Goal: Task Accomplishment & Management: Use online tool/utility

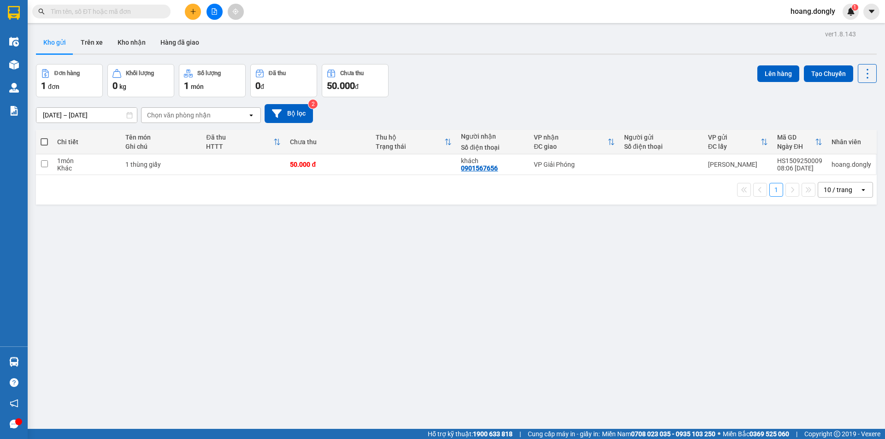
click at [833, 71] on button "Tạo Chuyến" at bounding box center [828, 73] width 49 height 17
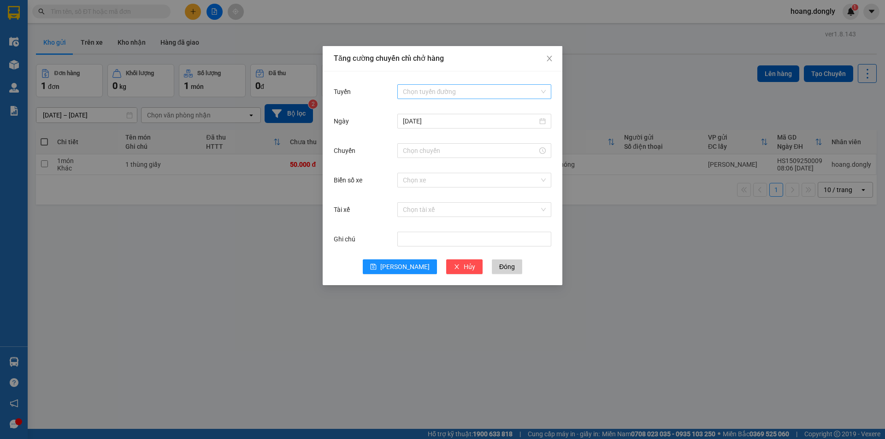
click at [538, 94] on input "Tuyến" at bounding box center [471, 92] width 137 height 14
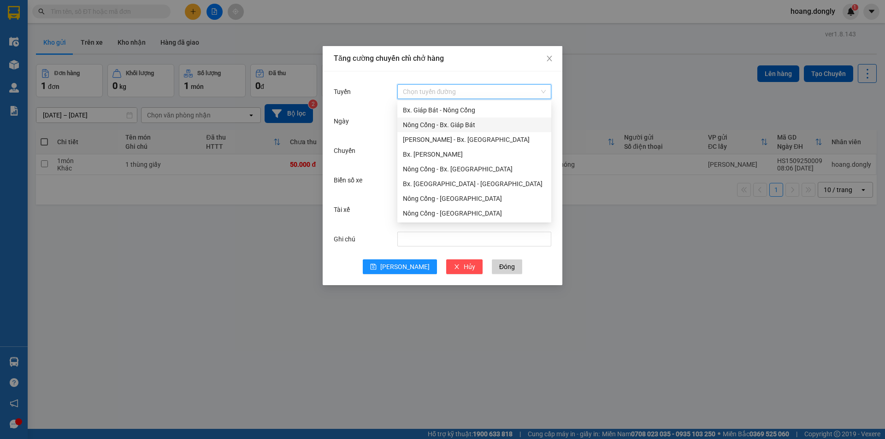
click at [472, 122] on div "Nông Cống - Bx. Giáp Bát" at bounding box center [474, 125] width 143 height 10
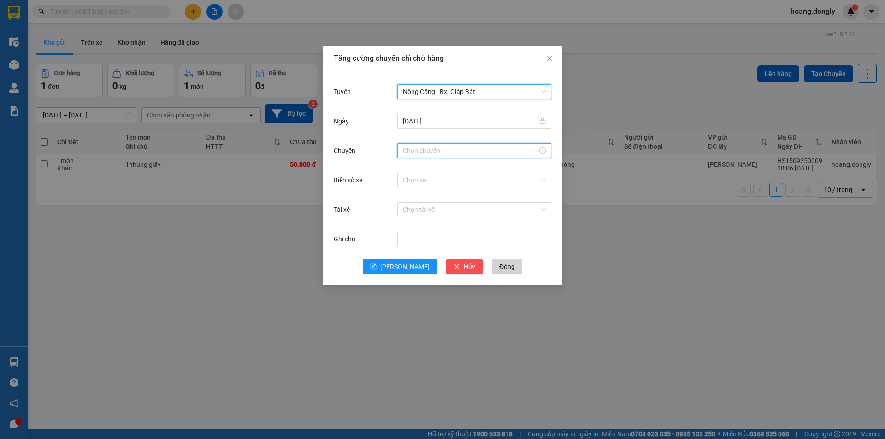
click at [437, 151] on input "Chuyến" at bounding box center [470, 151] width 135 height 10
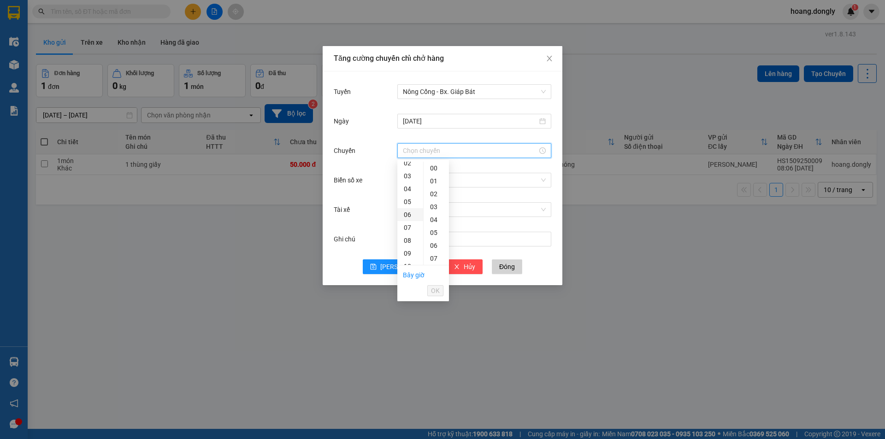
scroll to position [46, 0]
click at [410, 225] on div "08" at bounding box center [411, 225] width 26 height 13
click at [435, 196] on div "20" at bounding box center [436, 196] width 25 height 13
type input "08:20"
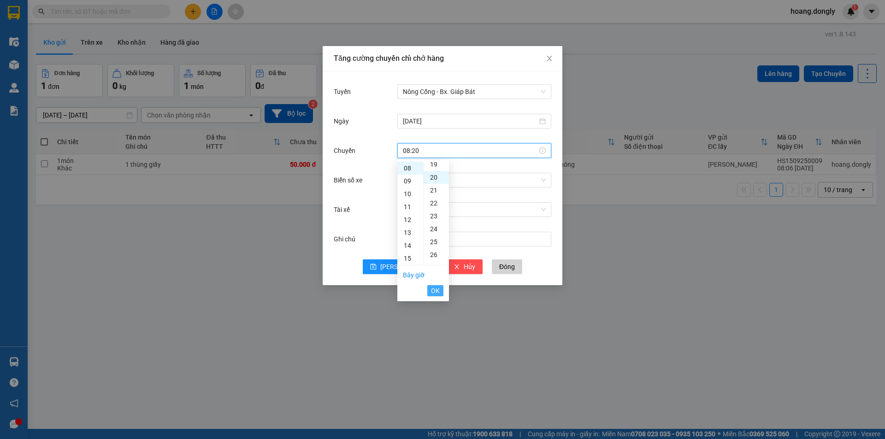
scroll to position [258, 0]
click at [436, 291] on span "OK" at bounding box center [435, 291] width 9 height 10
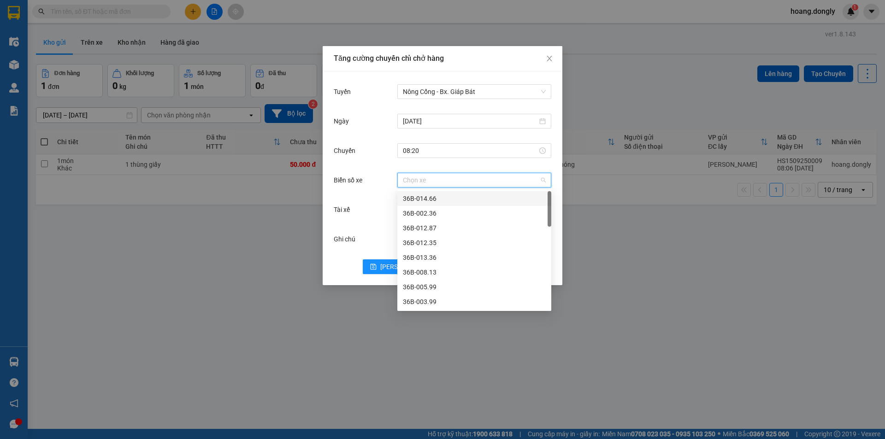
click at [431, 179] on input "Biển số xe" at bounding box center [471, 180] width 137 height 14
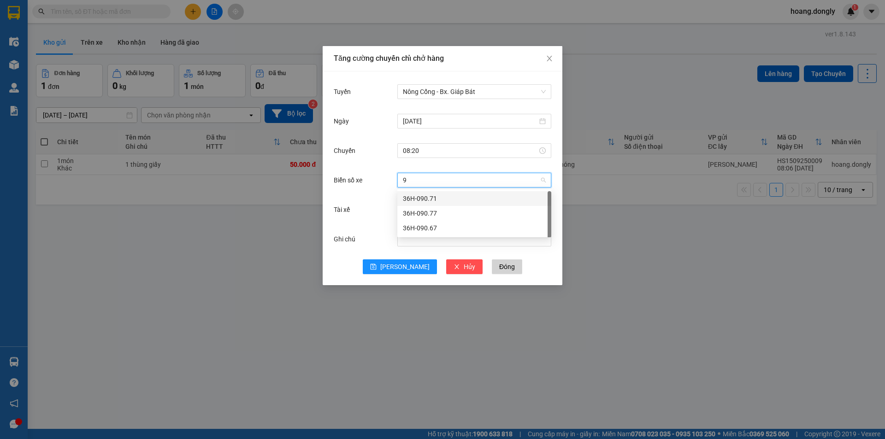
type input "90"
click at [430, 217] on div "36H-090.77" at bounding box center [474, 213] width 143 height 10
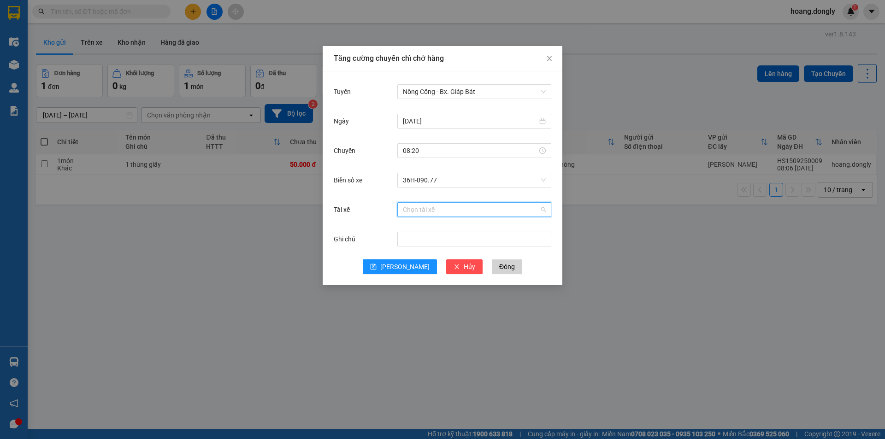
click at [427, 210] on input "Tài xế" at bounding box center [471, 210] width 137 height 14
type input "tiê"
click at [428, 228] on div "LT [PERSON_NAME]" at bounding box center [474, 228] width 143 height 10
click at [401, 266] on span "[PERSON_NAME]" at bounding box center [404, 267] width 49 height 10
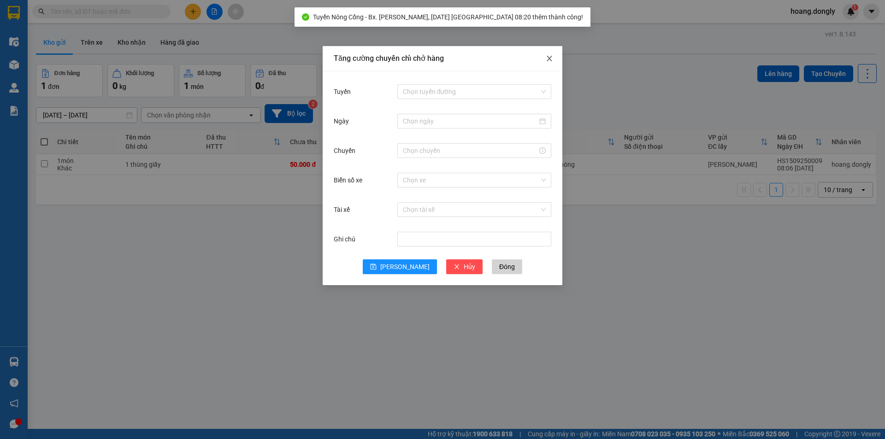
click at [553, 58] on span "Close" at bounding box center [550, 59] width 26 height 26
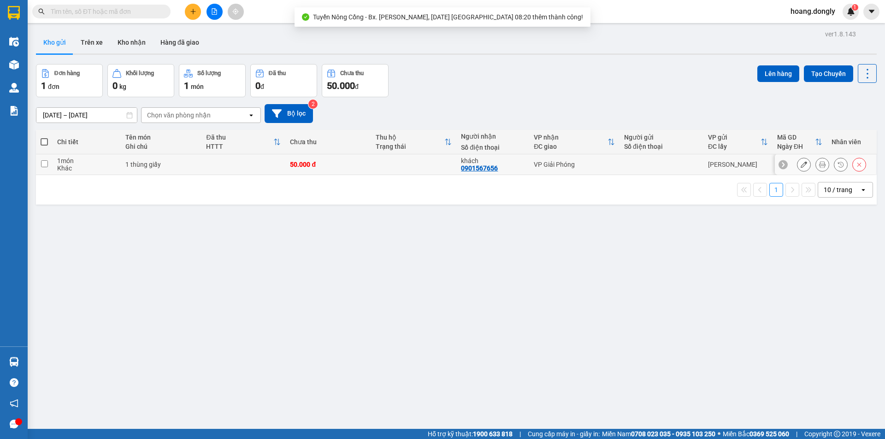
click at [235, 160] on td at bounding box center [244, 164] width 84 height 21
checkbox input "true"
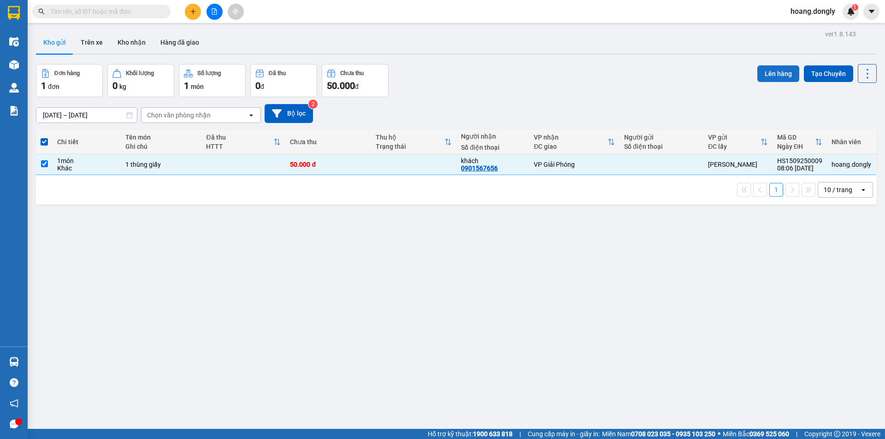
click at [763, 68] on button "Lên hàng" at bounding box center [779, 73] width 42 height 17
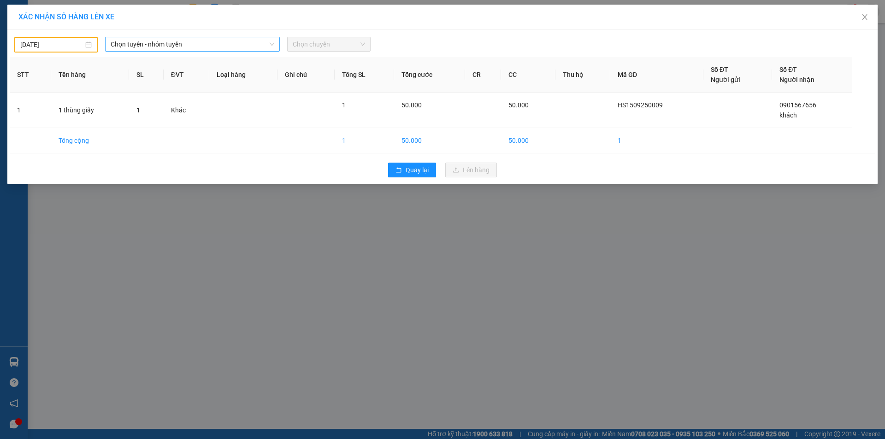
click at [220, 46] on span "Chọn tuyến - nhóm tuyến" at bounding box center [193, 44] width 164 height 14
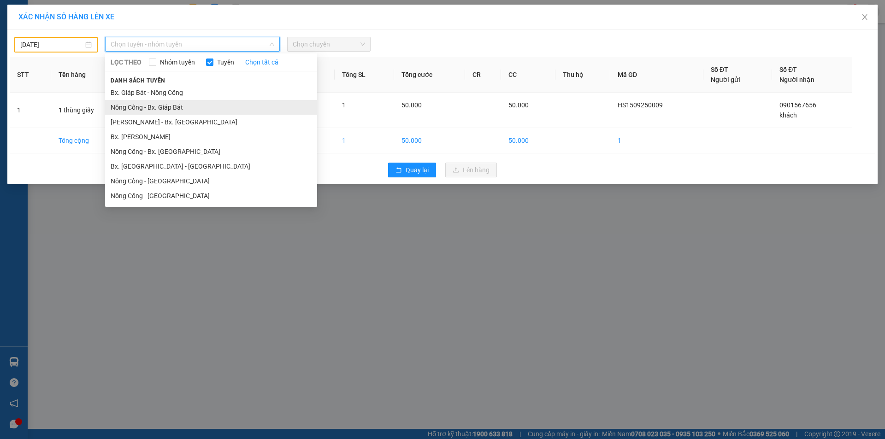
click at [172, 109] on li "Nông Cống - Bx. Giáp Bát" at bounding box center [211, 107] width 212 height 15
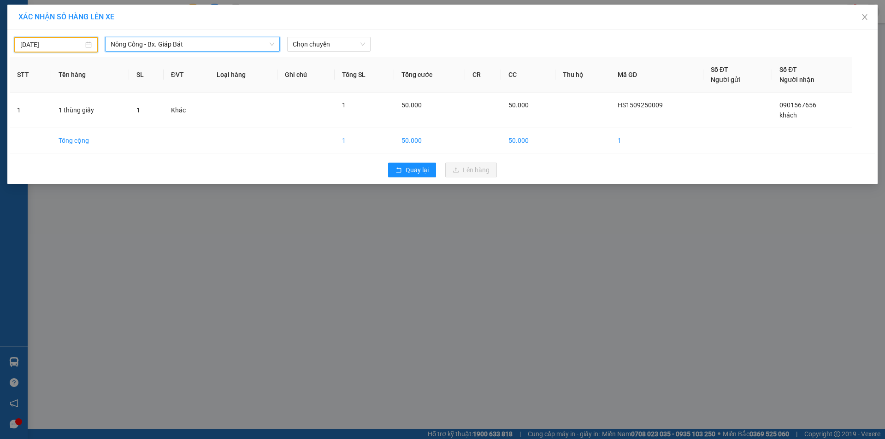
click at [82, 44] on input "[DATE]" at bounding box center [51, 45] width 63 height 10
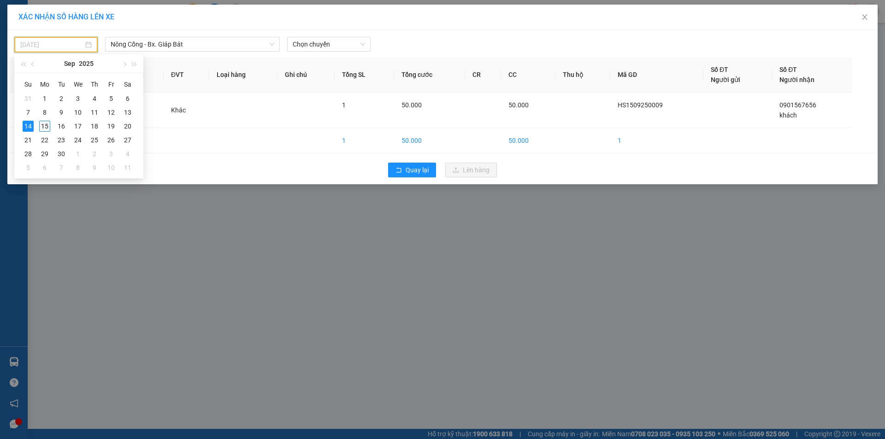
click at [45, 124] on div "15" at bounding box center [44, 126] width 11 height 11
type input "[DATE]"
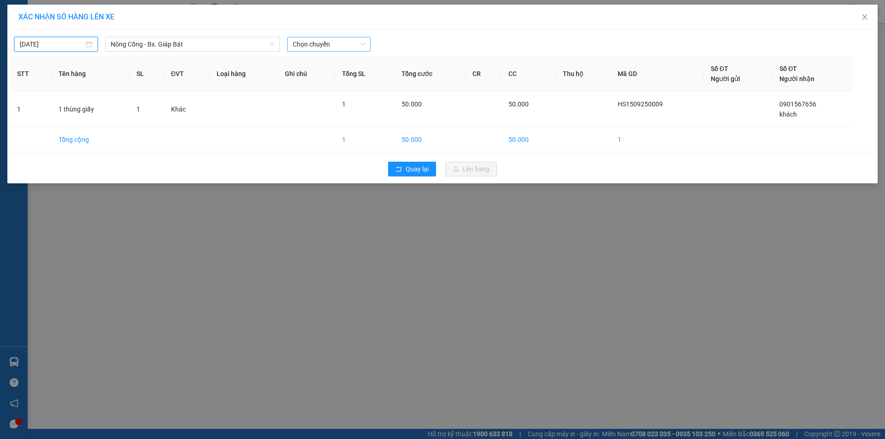
click at [329, 45] on span "Chọn chuyến" at bounding box center [329, 44] width 72 height 14
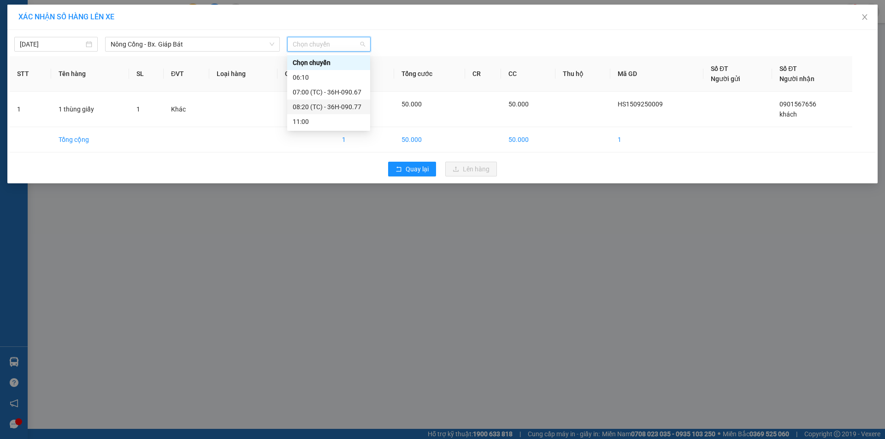
click at [312, 109] on div "08:20 (TC) - 36H-090.77" at bounding box center [329, 107] width 72 height 10
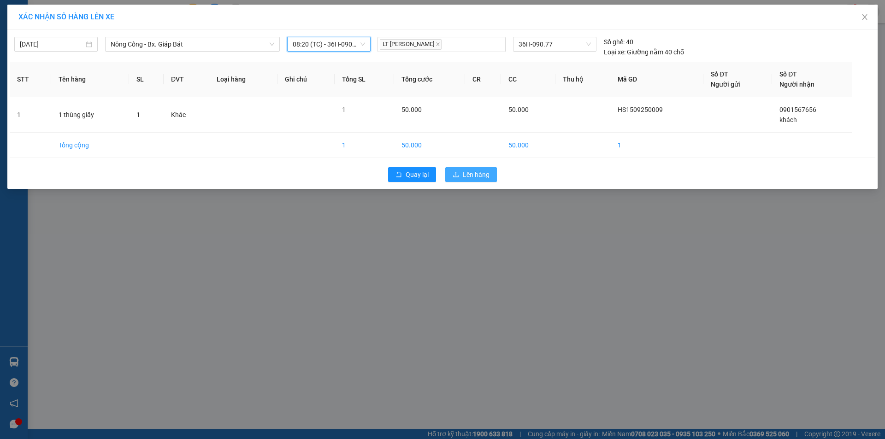
drag, startPoint x: 484, startPoint y: 171, endPoint x: 475, endPoint y: 174, distance: 8.9
click at [483, 171] on span "Lên hàng" at bounding box center [476, 175] width 27 height 10
